Goal: Information Seeking & Learning: Learn about a topic

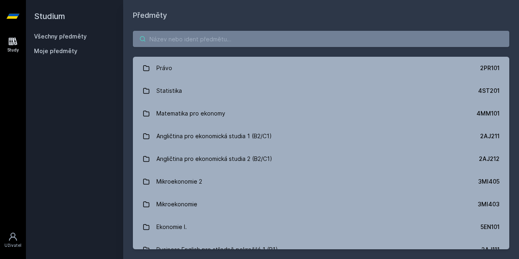
click at [280, 44] on input "search" at bounding box center [321, 39] width 376 height 16
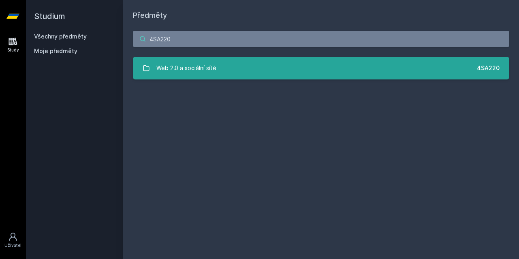
type input "4SA220"
click at [292, 73] on link "Web 2.0 a sociální sítě 4SA220" at bounding box center [321, 68] width 376 height 23
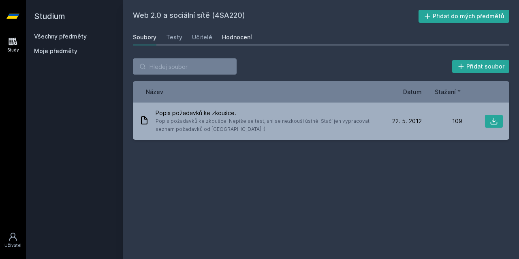
click at [231, 36] on div "Hodnocení" at bounding box center [237, 37] width 30 height 8
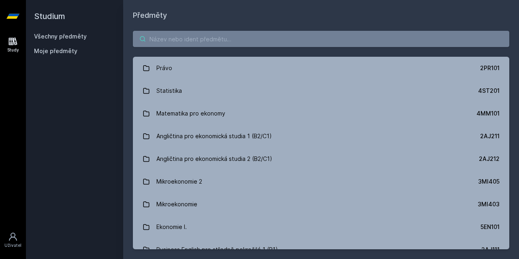
click at [239, 43] on input "search" at bounding box center [321, 39] width 376 height 16
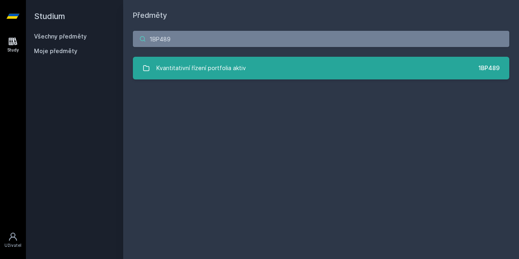
type input "1BP489"
click at [279, 61] on link "Kvantitativní řízení portfolia aktiv 1BP489" at bounding box center [321, 68] width 376 height 23
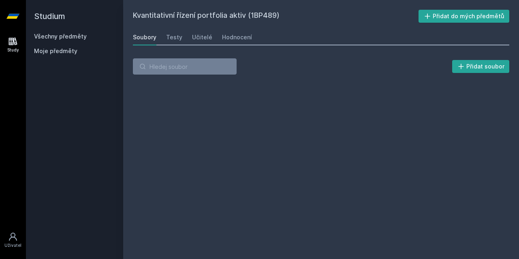
click at [249, 47] on div "Kvantitativní řízení portfolia aktiv (1BP489) Přidat do mých předmětů [GEOGRAPH…" at bounding box center [321, 129] width 376 height 239
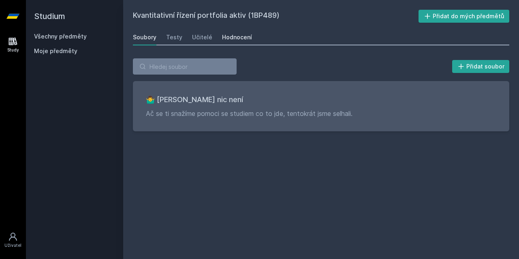
click at [244, 40] on div "Hodnocení" at bounding box center [237, 37] width 30 height 8
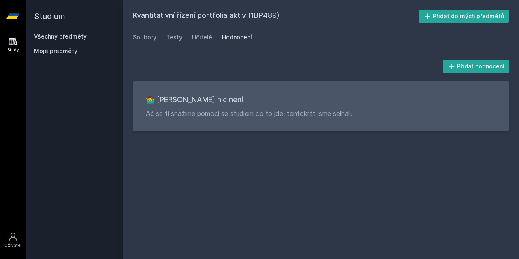
click at [68, 20] on h2 "Studium" at bounding box center [74, 16] width 81 height 32
click at [58, 17] on h2 "Studium" at bounding box center [74, 16] width 81 height 32
click at [151, 36] on div "Soubory" at bounding box center [144, 37] width 23 height 8
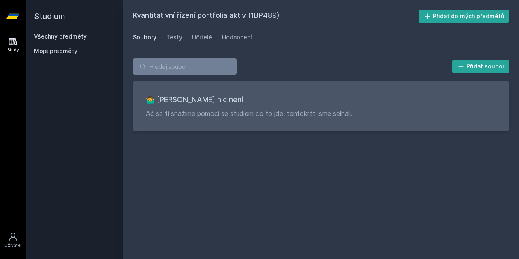
click at [48, 37] on link "Všechny předměty" at bounding box center [60, 36] width 53 height 7
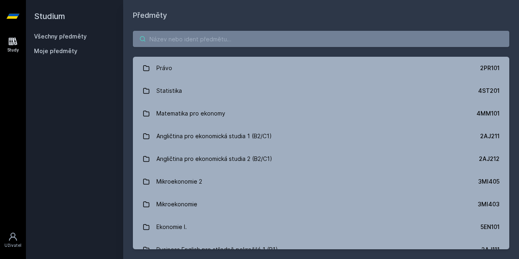
click at [226, 43] on input "search" at bounding box center [321, 39] width 376 height 16
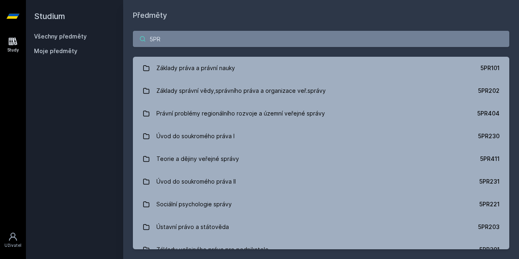
click at [401, 38] on input "5PR" at bounding box center [321, 39] width 376 height 16
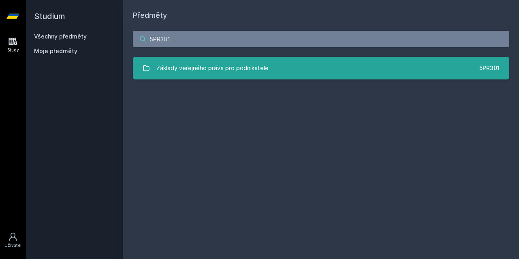
type input "5PR301"
click at [335, 74] on link "Základy veřejného práva pro podnikatele 5PR301" at bounding box center [321, 68] width 376 height 23
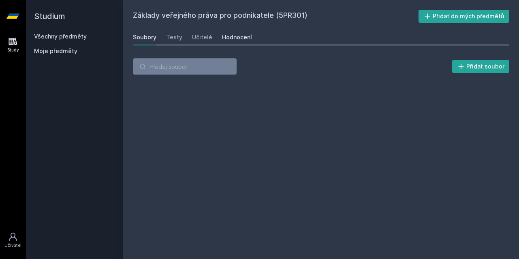
click at [237, 35] on div "Hodnocení" at bounding box center [237, 37] width 30 height 8
